Goal: Information Seeking & Learning: Learn about a topic

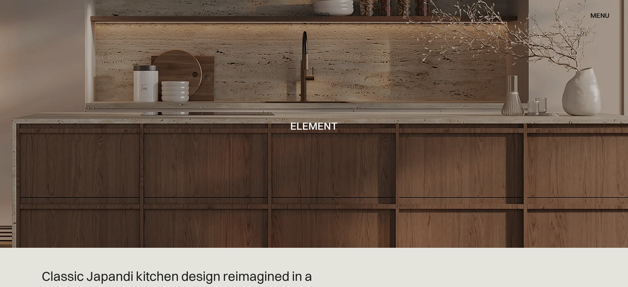
click at [603, 12] on div "menu" at bounding box center [600, 15] width 19 height 7
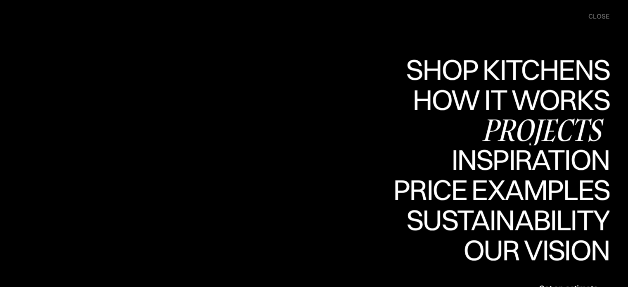
click at [521, 127] on div "Projects" at bounding box center [543, 129] width 134 height 29
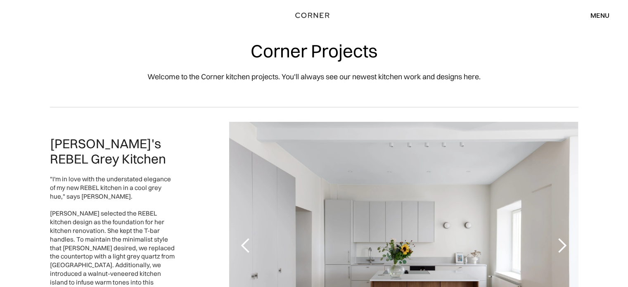
click at [600, 15] on div "menu" at bounding box center [600, 15] width 19 height 7
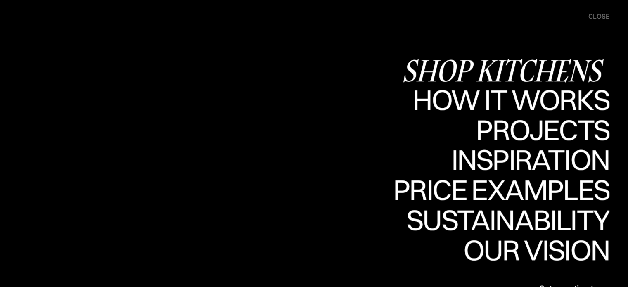
click at [537, 68] on div "Shop Kitchens" at bounding box center [506, 70] width 208 height 29
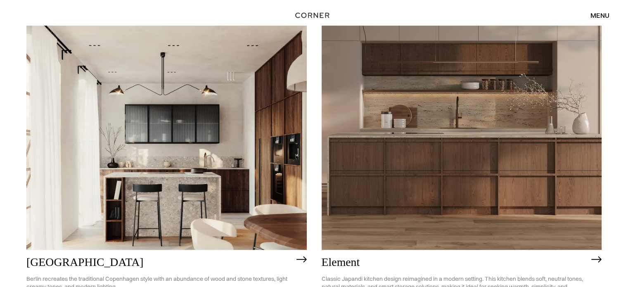
scroll to position [440, 0]
click at [418, 176] on img at bounding box center [462, 138] width 281 height 224
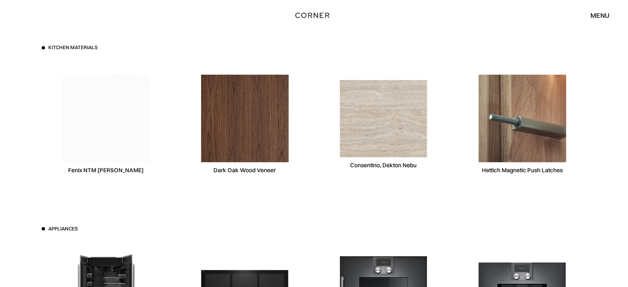
scroll to position [2537, 0]
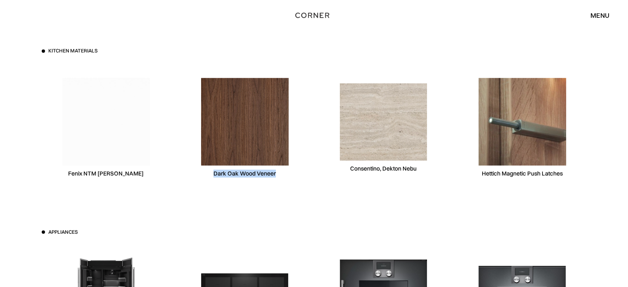
drag, startPoint x: 215, startPoint y: 172, endPoint x: 276, endPoint y: 175, distance: 61.2
click at [276, 175] on div "Dark Oak Wood Veneer" at bounding box center [245, 127] width 129 height 127
copy div "Dark Oak Wood Veneer"
